Goal: Information Seeking & Learning: Check status

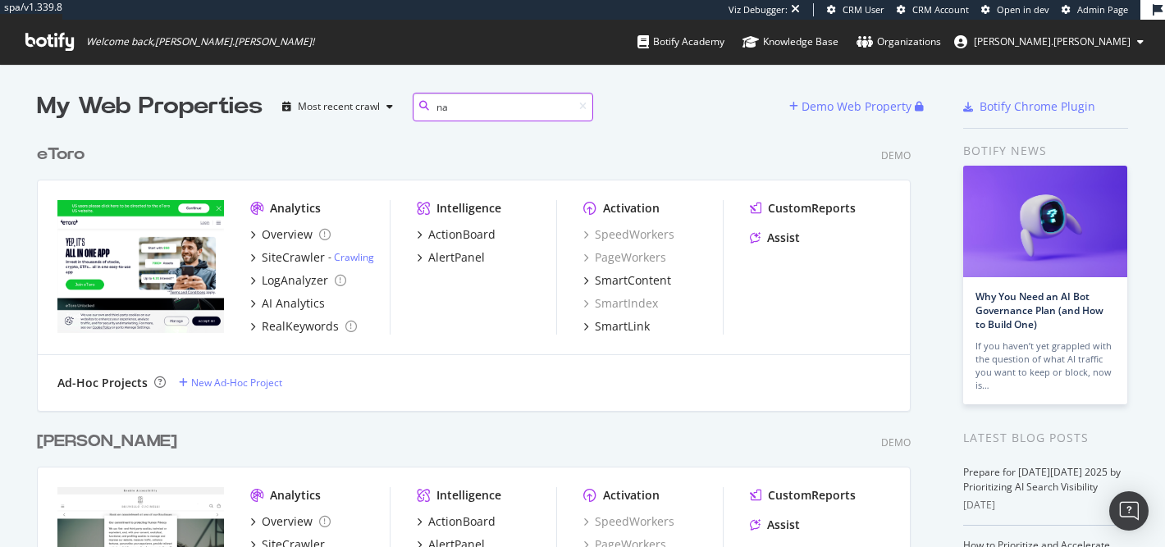
scroll to position [287, 887]
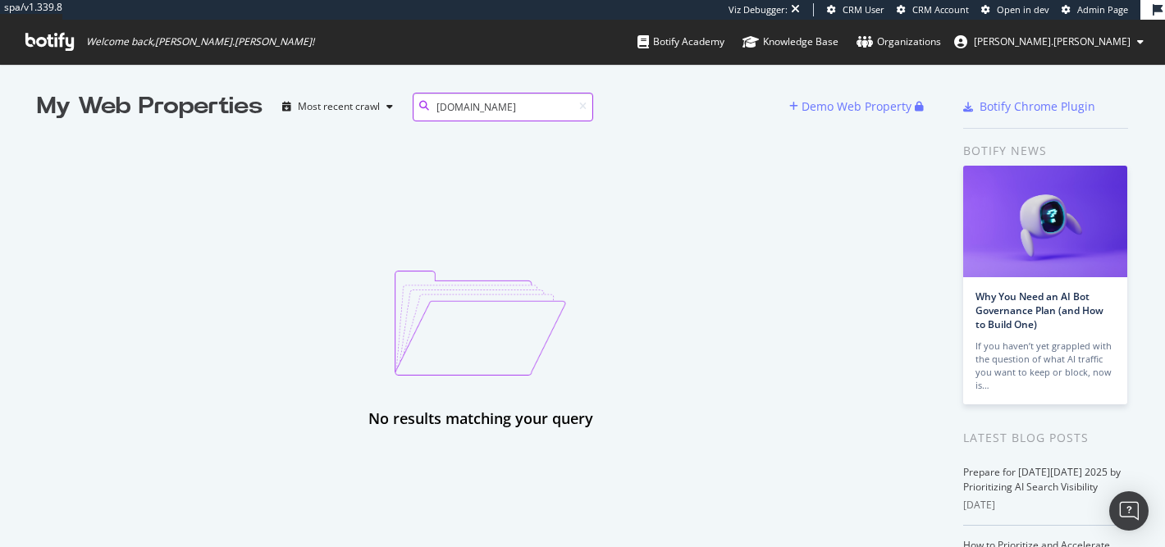
type input "[DOMAIN_NAME]"
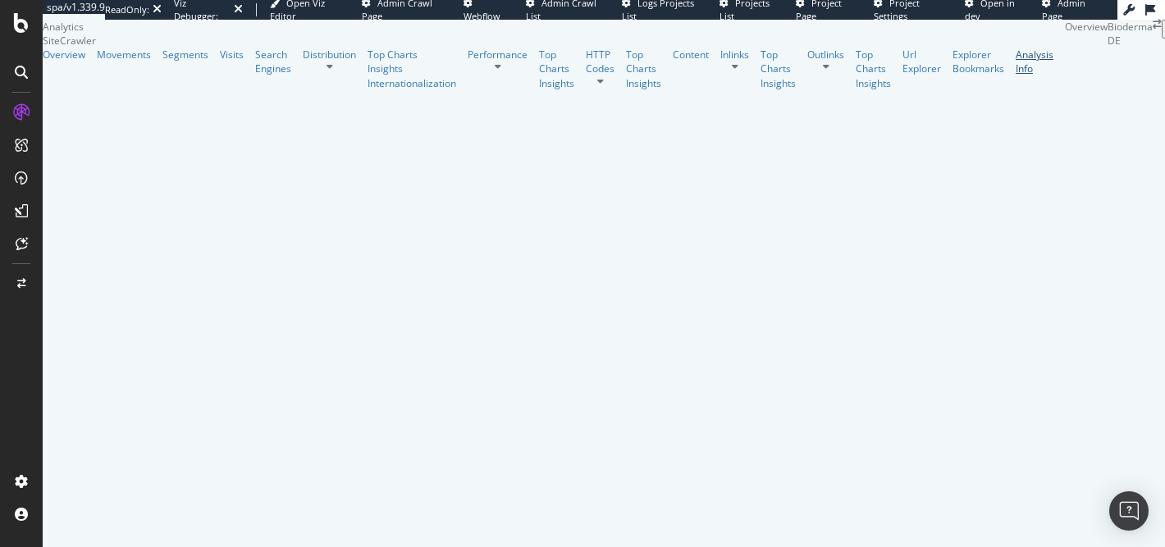
click at [1015, 75] on div "Analysis Info" at bounding box center [1034, 62] width 38 height 28
